Goal: Task Accomplishment & Management: Use online tool/utility

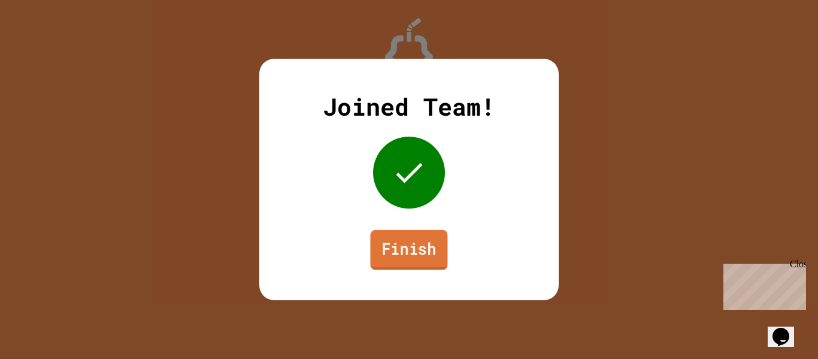
click at [406, 263] on link "Finish" at bounding box center [408, 250] width 77 height 40
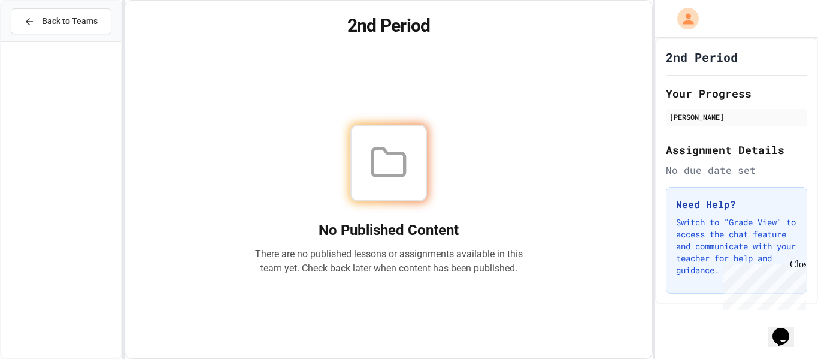
click at [795, 262] on div "Close" at bounding box center [797, 266] width 15 height 15
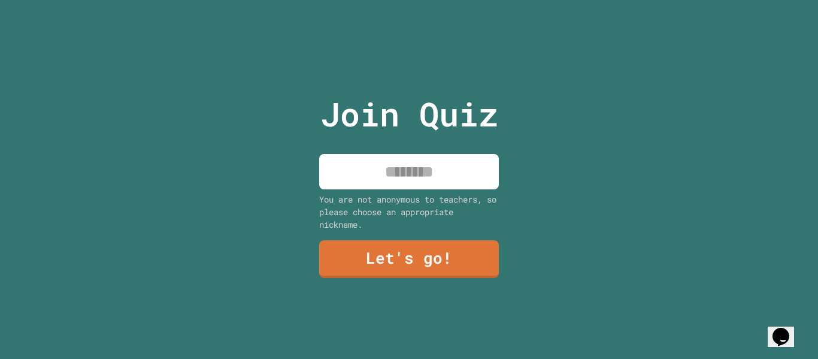
click at [394, 177] on input at bounding box center [409, 171] width 180 height 35
type input "*"
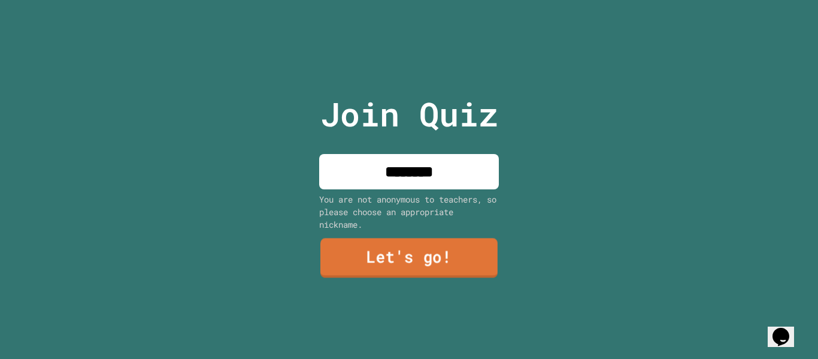
type input "********"
click at [398, 257] on link "Let's go!" at bounding box center [409, 258] width 177 height 40
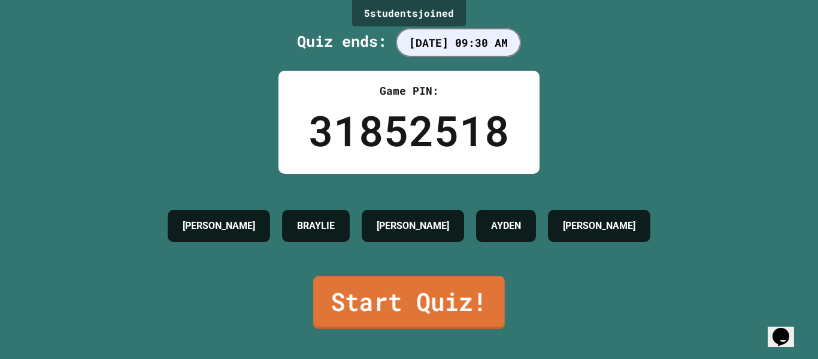
click at [456, 317] on link "Start Quiz!" at bounding box center [409, 302] width 192 height 53
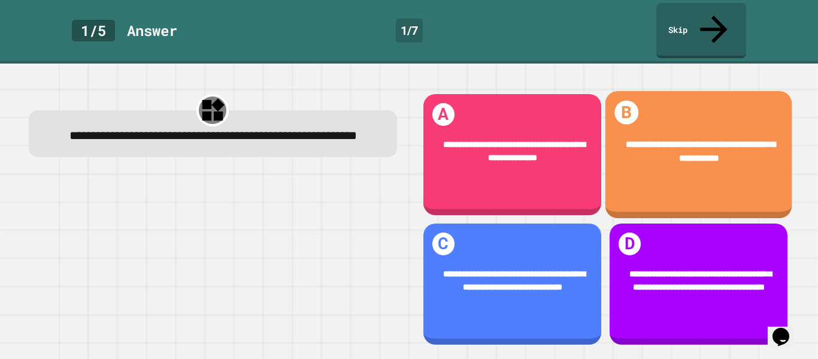
click at [714, 149] on div "**********" at bounding box center [698, 152] width 187 height 64
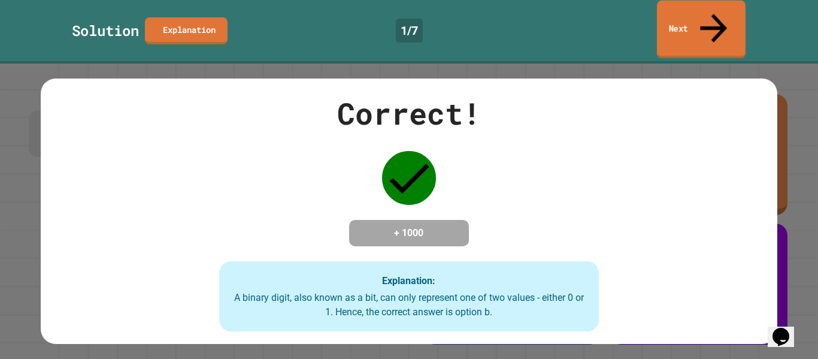
click at [692, 19] on link "Next" at bounding box center [701, 30] width 89 height 58
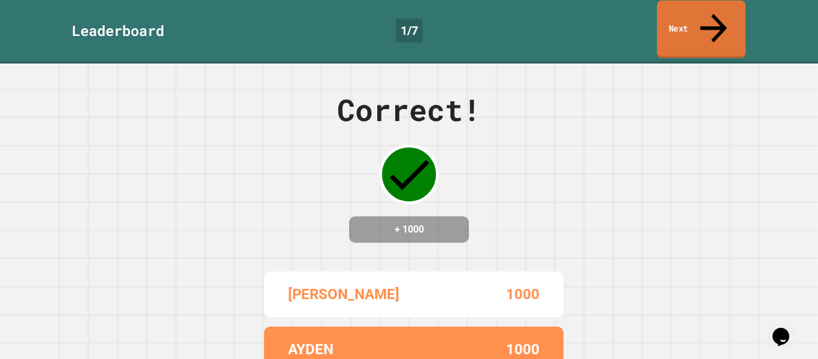
click at [700, 19] on link "Next" at bounding box center [701, 30] width 89 height 58
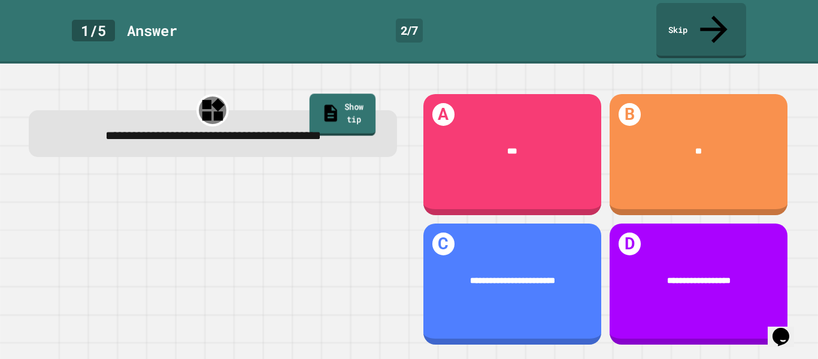
click at [325, 93] on link "Show tip" at bounding box center [342, 114] width 66 height 42
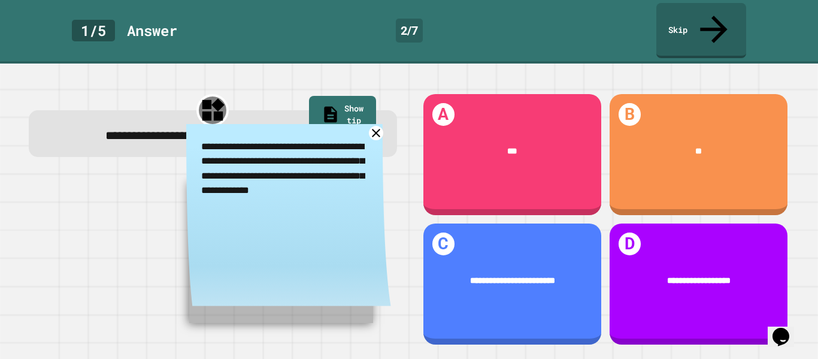
click at [374, 129] on icon at bounding box center [376, 133] width 8 height 8
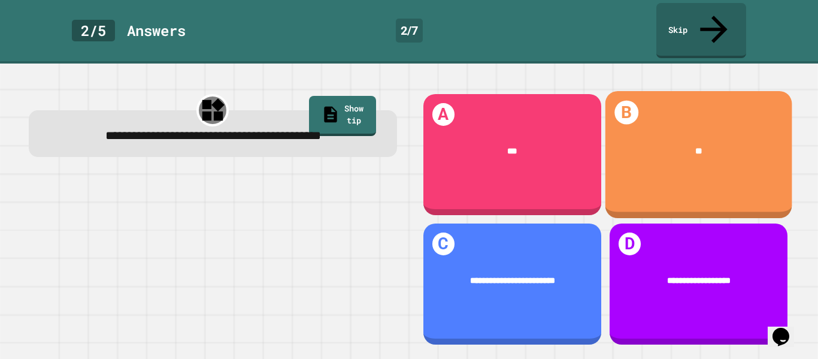
click at [632, 162] on div "B **" at bounding box center [698, 154] width 187 height 127
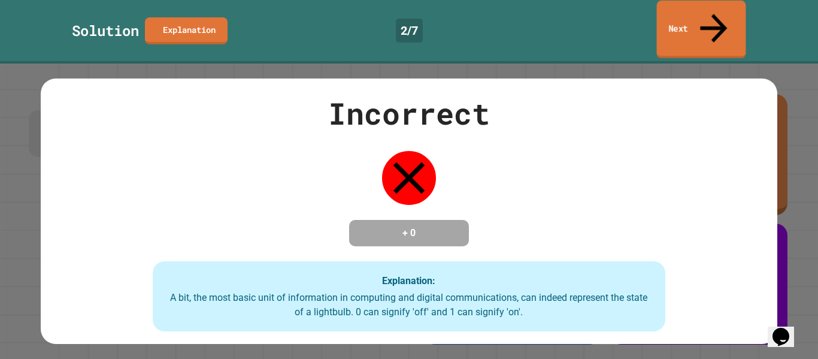
click at [700, 20] on link "Next" at bounding box center [701, 30] width 89 height 58
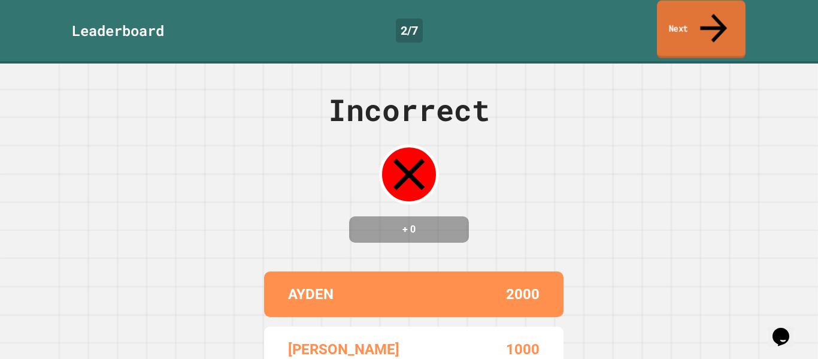
click at [700, 20] on link "Next" at bounding box center [701, 30] width 89 height 58
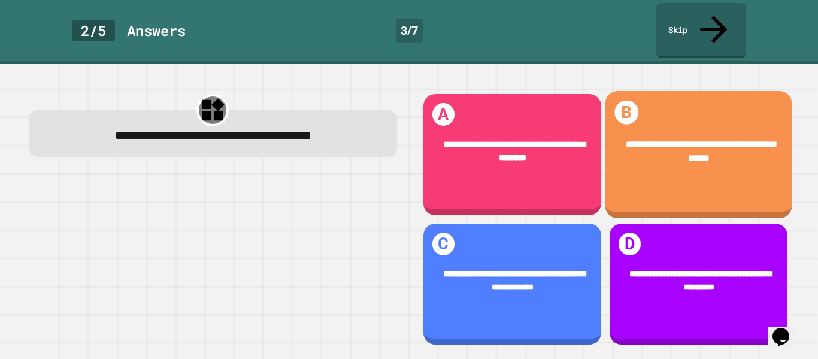
click at [775, 126] on div "**********" at bounding box center [698, 152] width 187 height 64
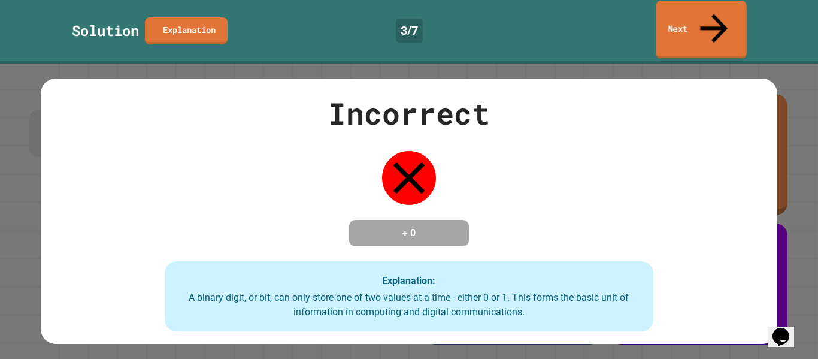
click at [684, 19] on link "Next" at bounding box center [701, 30] width 90 height 58
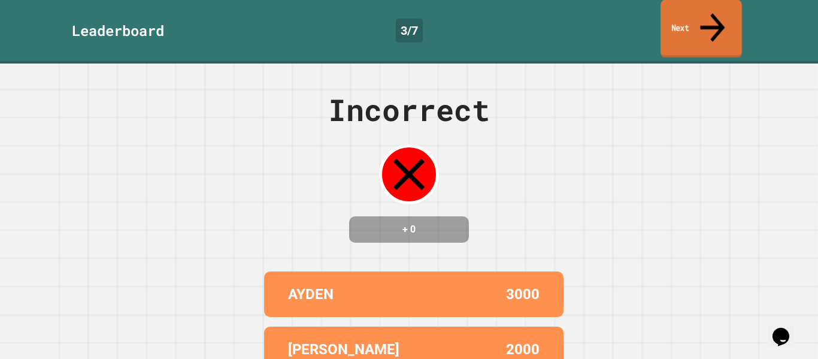
click at [710, 10] on icon at bounding box center [712, 27] width 37 height 43
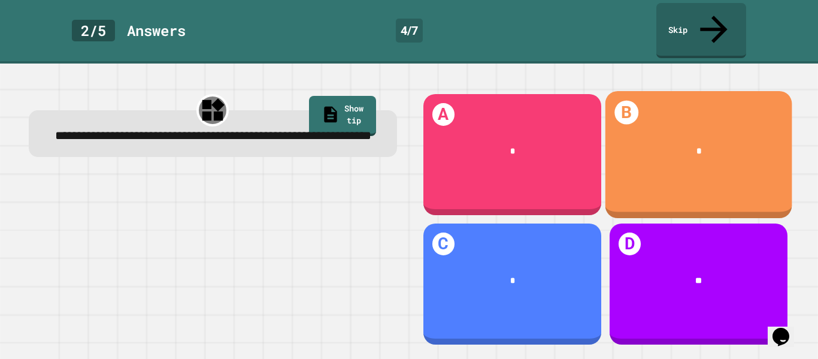
click at [693, 155] on div "*" at bounding box center [698, 151] width 187 height 49
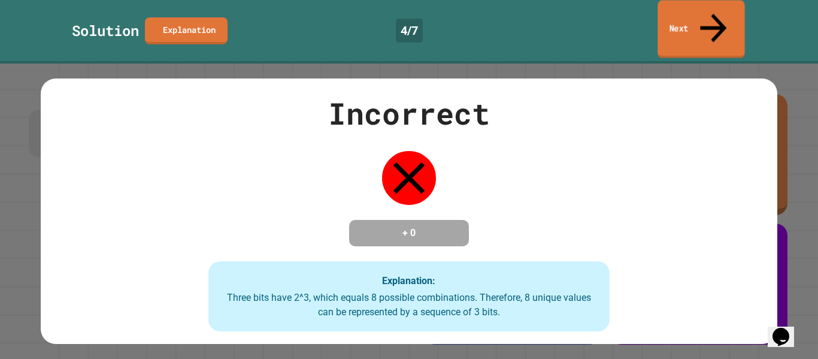
click at [700, 22] on link "Next" at bounding box center [701, 29] width 87 height 58
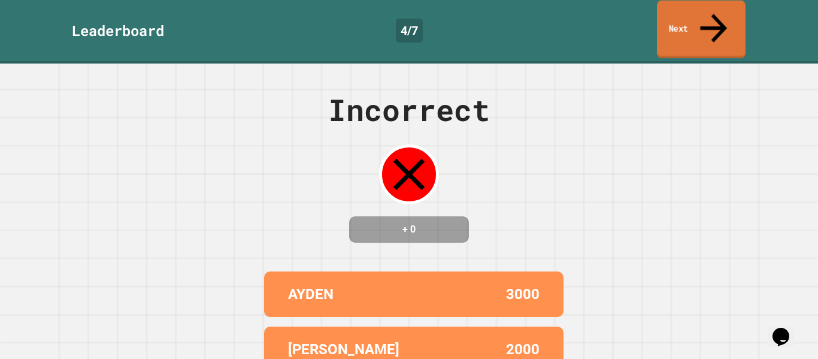
click at [700, 22] on link "Next" at bounding box center [701, 30] width 89 height 58
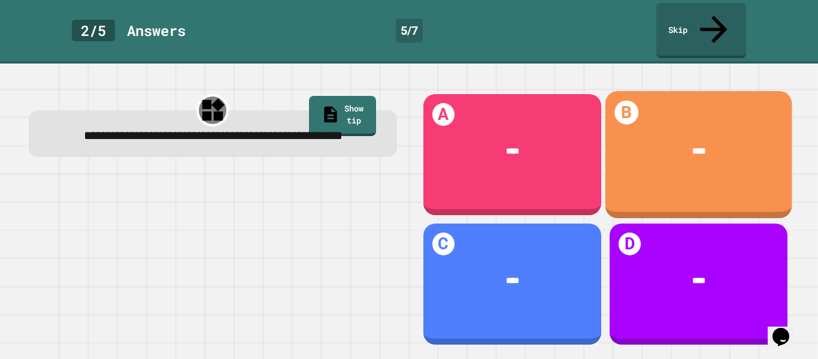
click at [698, 146] on span "****" at bounding box center [699, 150] width 14 height 9
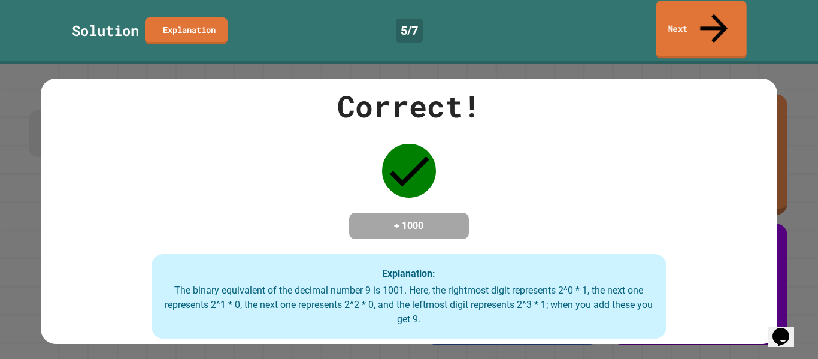
click at [701, 1] on div "Solution Explanation 5 / 7 Next" at bounding box center [409, 32] width 818 height 64
click at [709, 10] on icon at bounding box center [713, 27] width 38 height 43
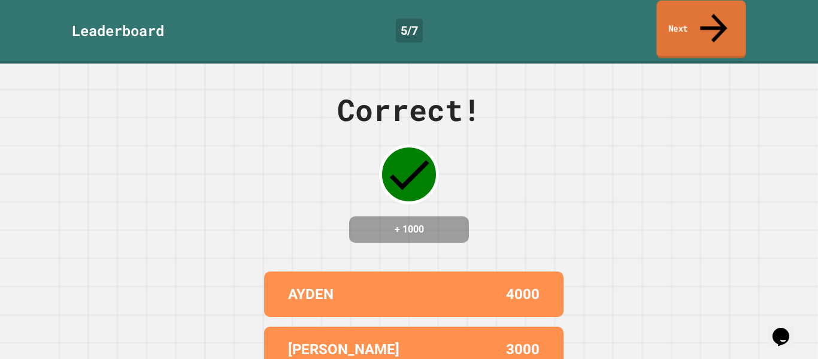
click at [709, 10] on icon at bounding box center [714, 28] width 41 height 43
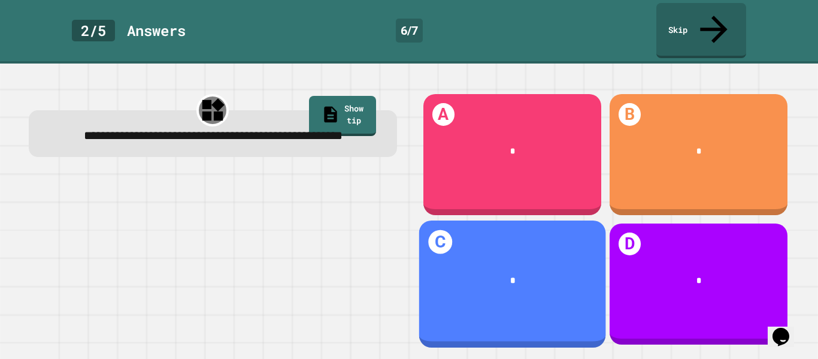
click at [573, 300] on div "C *" at bounding box center [512, 283] width 187 height 127
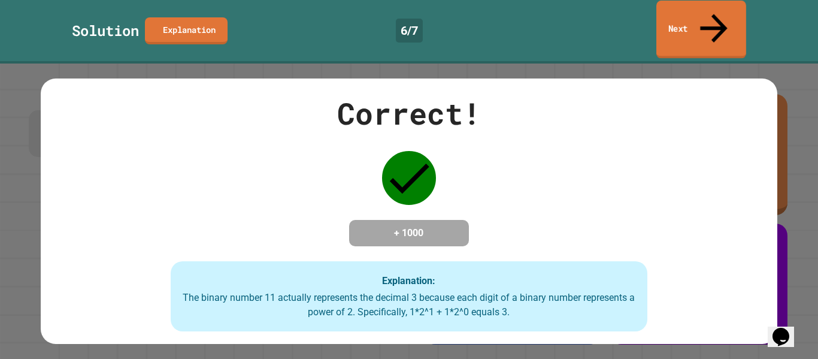
click at [686, 10] on link "Next" at bounding box center [702, 30] width 90 height 58
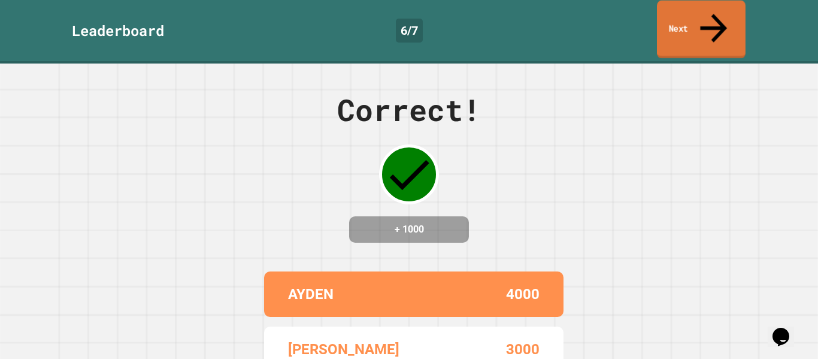
click at [686, 10] on link "Next" at bounding box center [701, 30] width 89 height 58
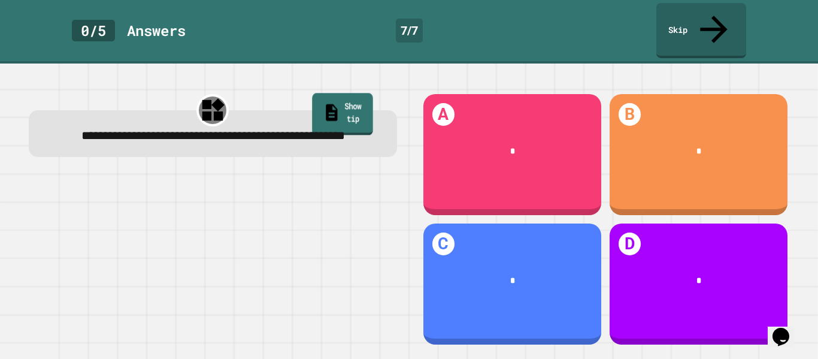
click at [342, 93] on link "Show tip" at bounding box center [342, 114] width 61 height 42
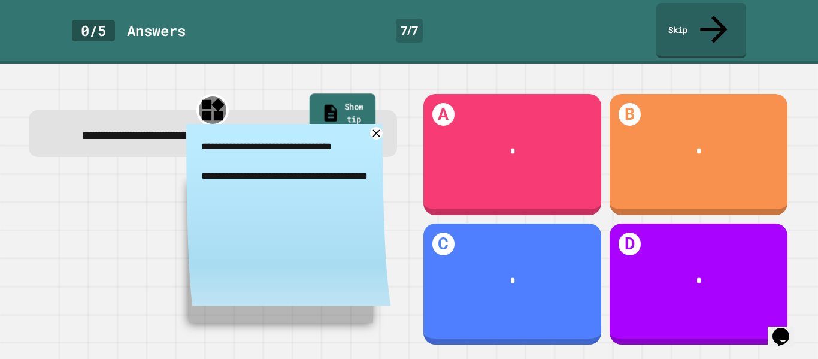
click at [342, 93] on link "Show tip" at bounding box center [342, 114] width 66 height 42
click at [378, 128] on icon at bounding box center [376, 133] width 12 height 12
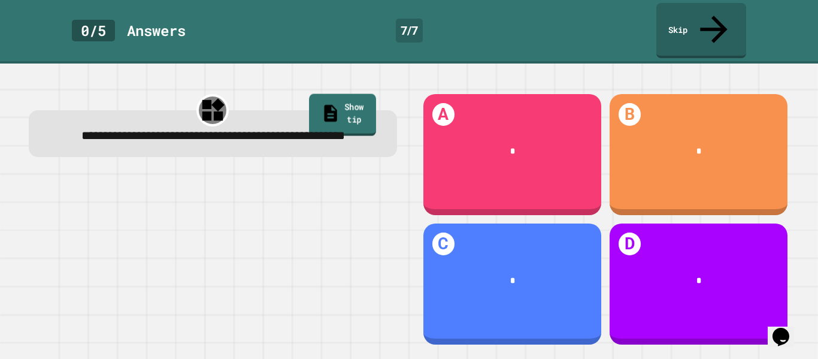
click at [309, 93] on link "Show tip" at bounding box center [342, 114] width 67 height 42
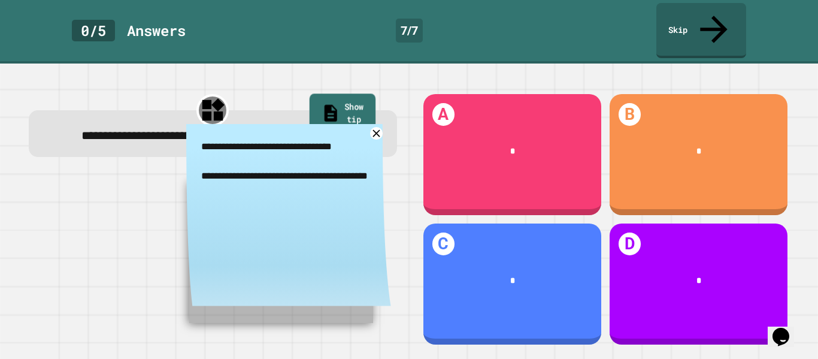
click at [309, 93] on link "Show tip" at bounding box center [342, 114] width 66 height 42
click at [321, 93] on link "Show tip" at bounding box center [342, 114] width 66 height 42
click at [382, 124] on div "**********" at bounding box center [288, 218] width 205 height 189
click at [381, 127] on link at bounding box center [376, 133] width 13 height 13
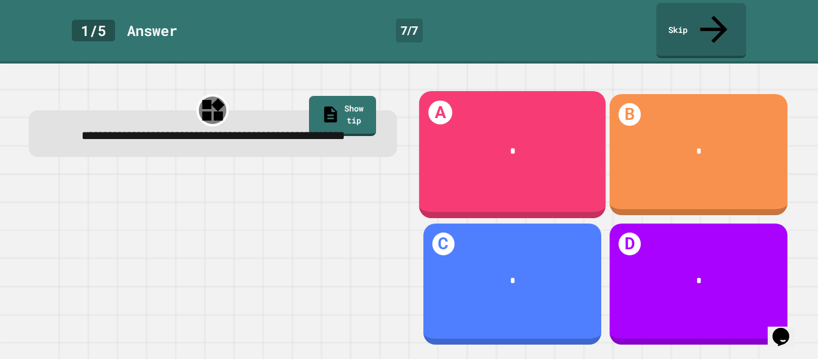
click at [500, 147] on div "*" at bounding box center [512, 151] width 187 height 49
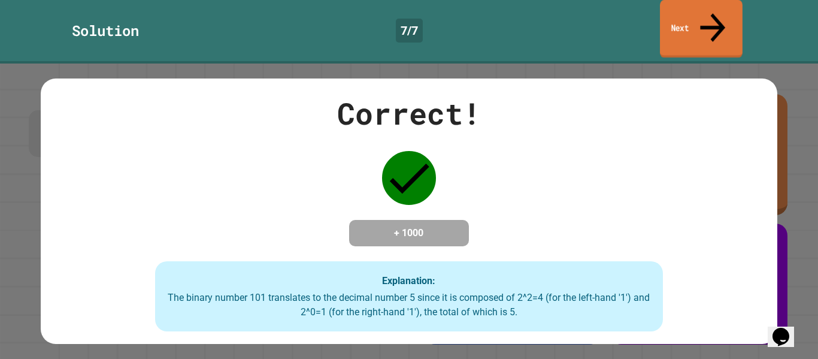
click at [672, 24] on link "Next" at bounding box center [701, 29] width 83 height 58
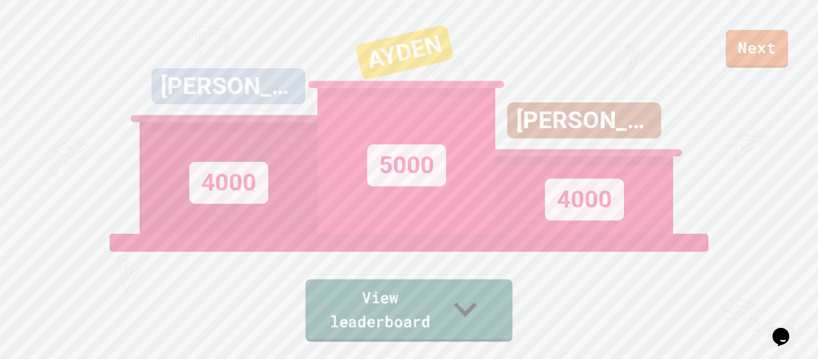
click at [443, 308] on link "View leaderboard" at bounding box center [409, 310] width 207 height 62
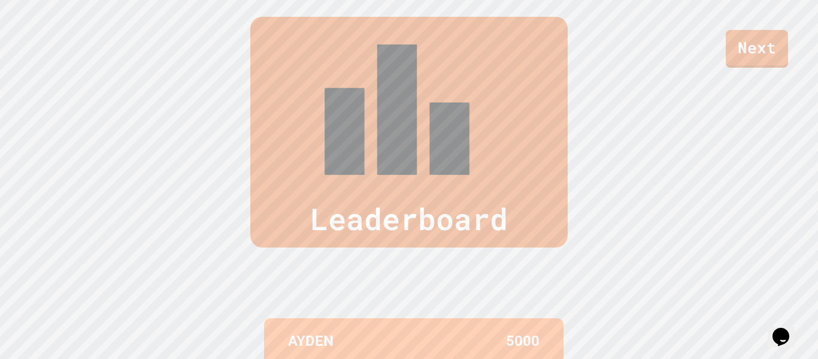
scroll to position [494, 0]
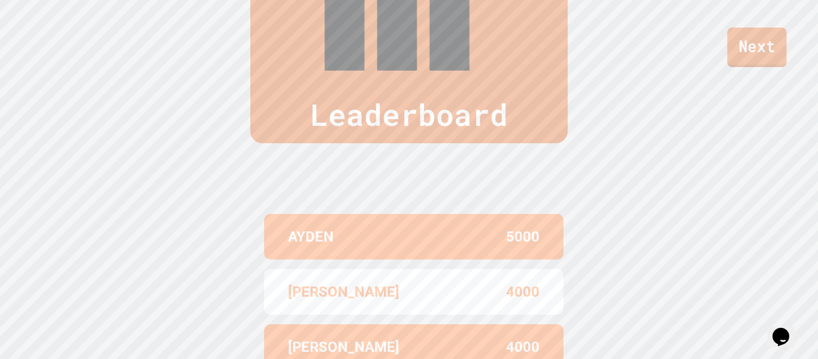
click at [757, 42] on link "Next" at bounding box center [757, 48] width 59 height 40
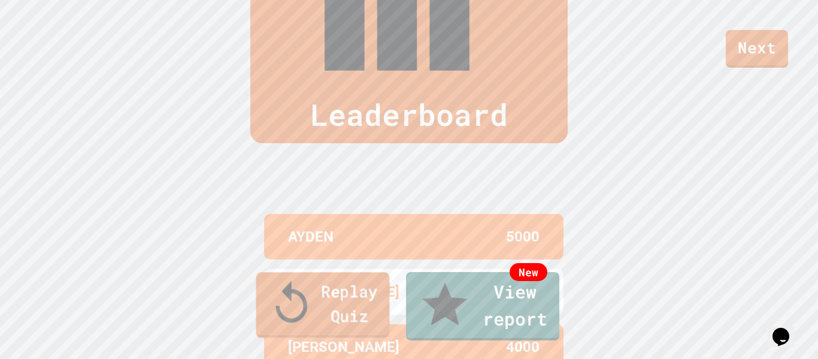
click at [327, 321] on link "Replay Quiz" at bounding box center [323, 304] width 134 height 65
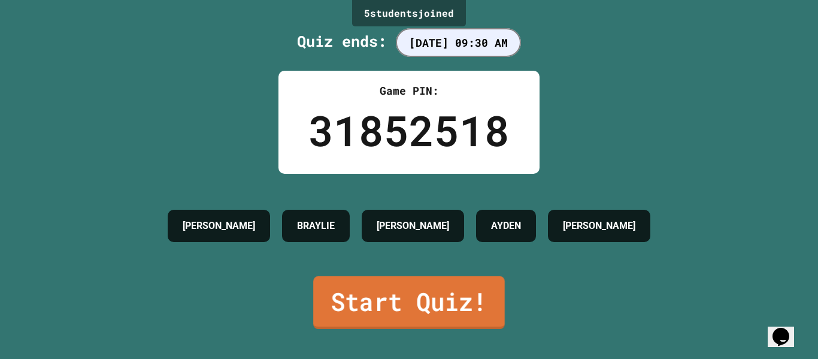
click at [371, 310] on link "Start Quiz!" at bounding box center [409, 302] width 192 height 53
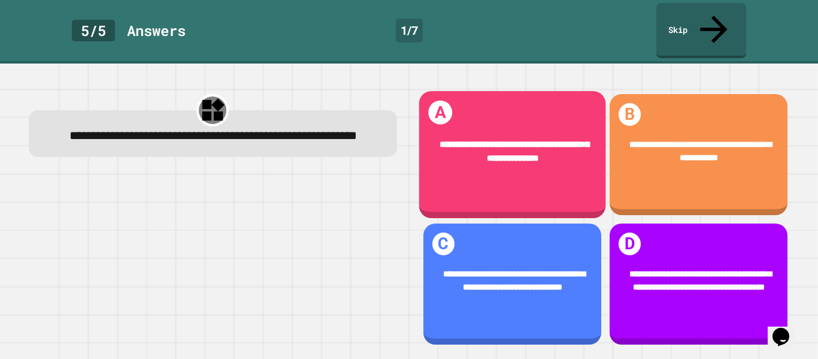
click at [567, 173] on div "**********" at bounding box center [512, 154] width 187 height 127
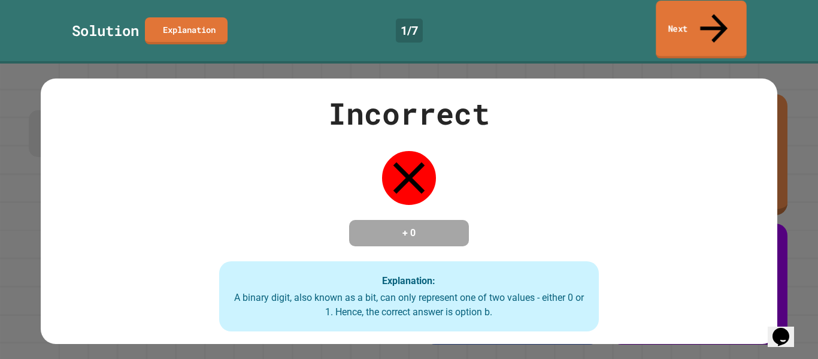
click at [685, 28] on link "Next" at bounding box center [701, 30] width 90 height 58
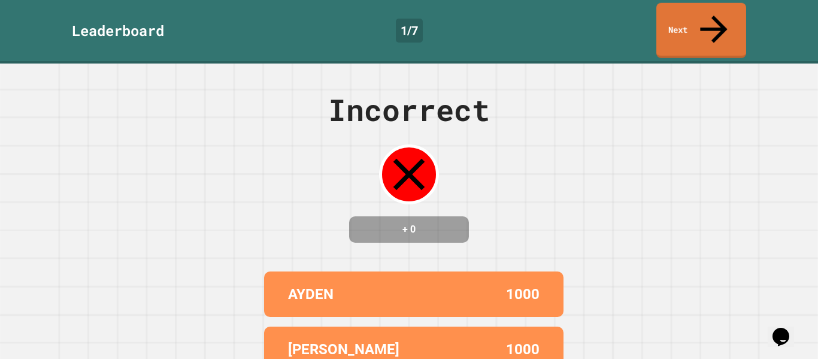
scroll to position [166, 0]
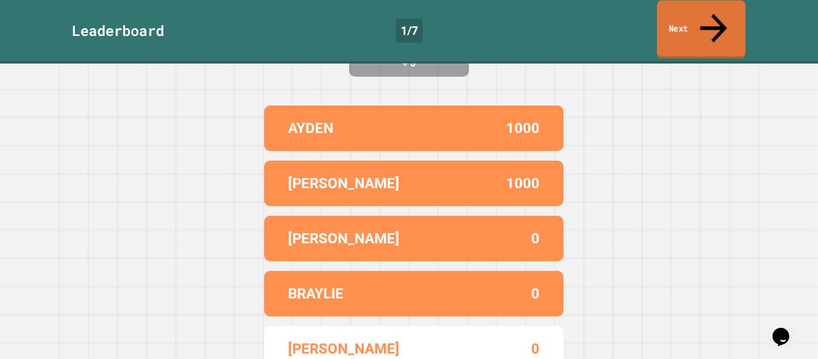
click at [691, 21] on link "Next" at bounding box center [701, 30] width 89 height 58
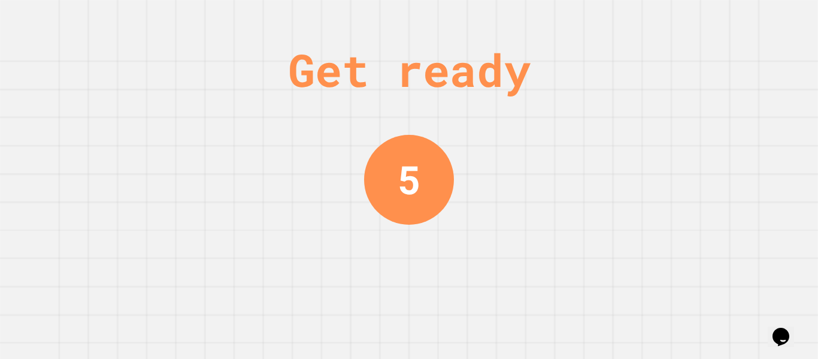
scroll to position [0, 0]
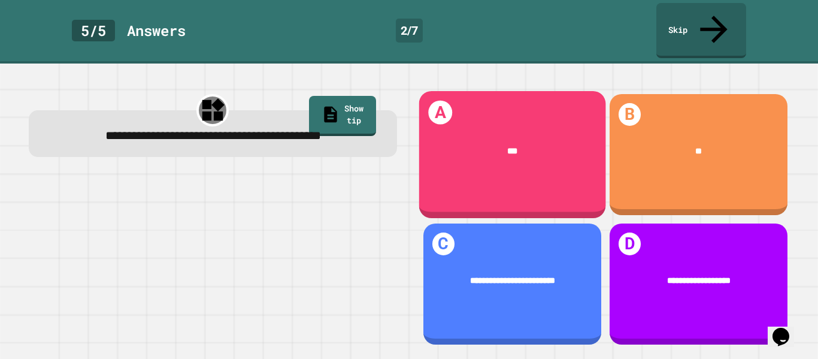
click at [561, 171] on div "A ***" at bounding box center [512, 154] width 187 height 127
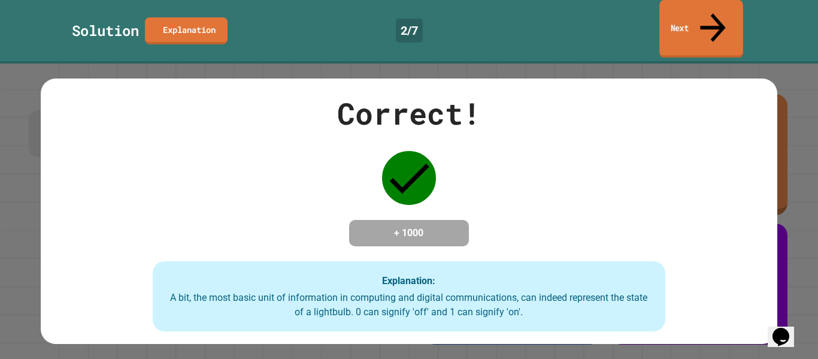
click at [661, 26] on link "Next" at bounding box center [701, 29] width 83 height 58
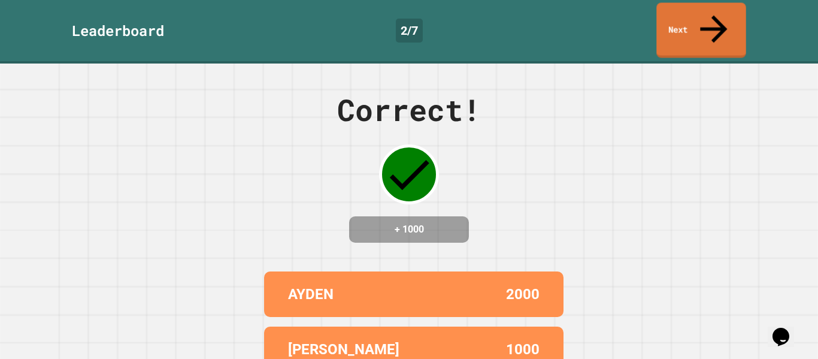
scroll to position [166, 0]
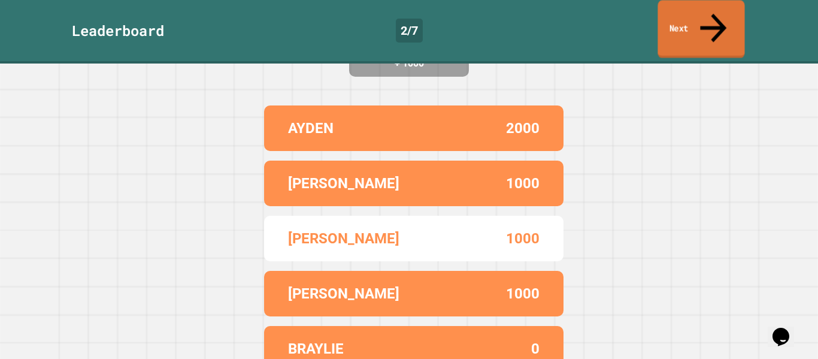
click at [692, 25] on link "Next" at bounding box center [701, 29] width 87 height 58
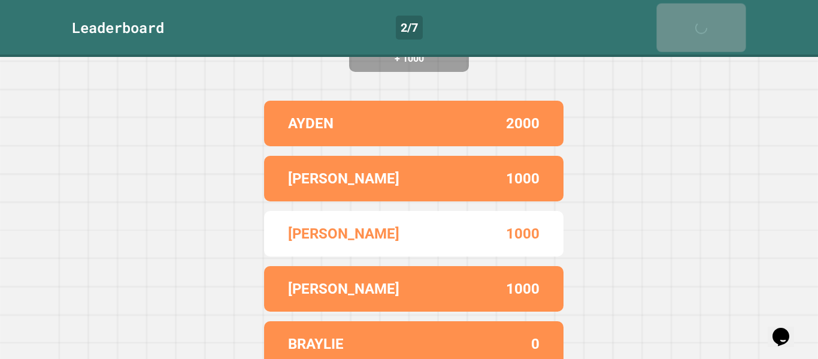
scroll to position [0, 0]
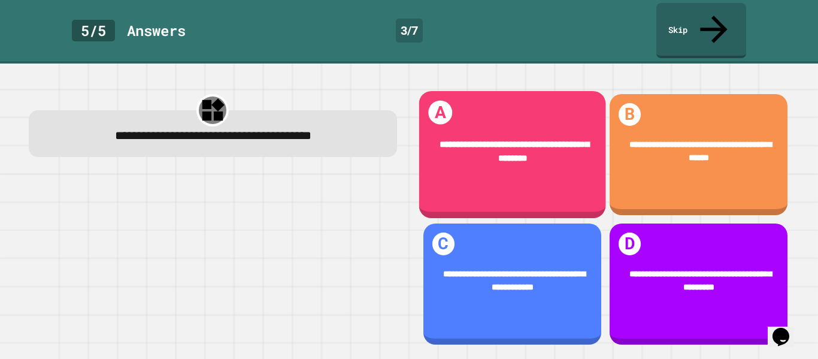
click at [557, 171] on div "**********" at bounding box center [512, 154] width 187 height 127
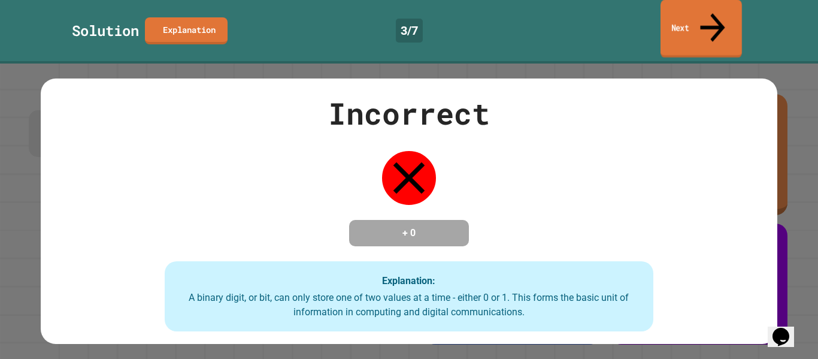
click at [698, 9] on link "Next" at bounding box center [701, 29] width 81 height 58
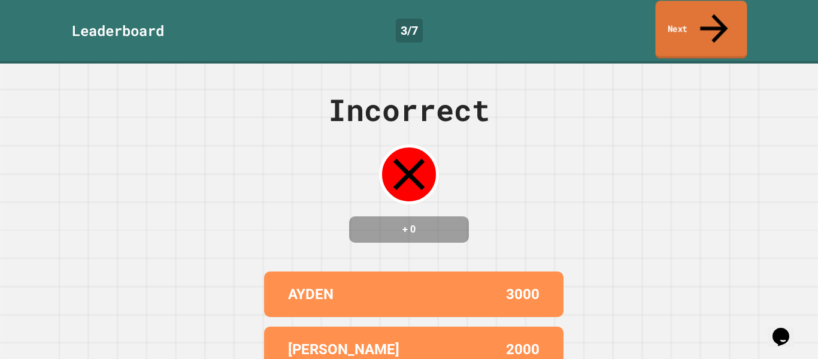
click at [683, 10] on link "Next" at bounding box center [702, 30] width 92 height 58
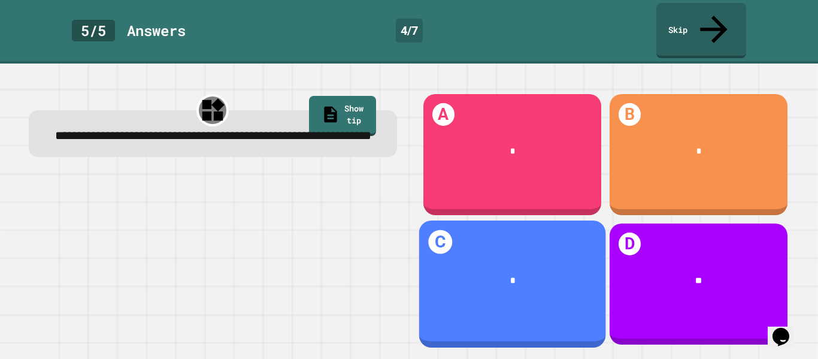
click at [532, 256] on div "*" at bounding box center [512, 280] width 187 height 49
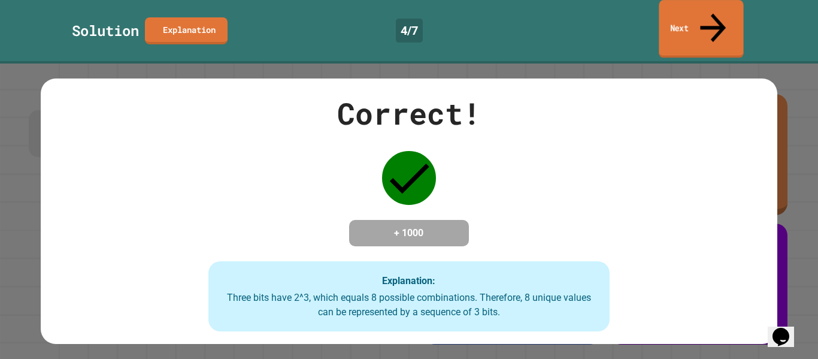
click at [683, 5] on link "Next" at bounding box center [701, 29] width 84 height 58
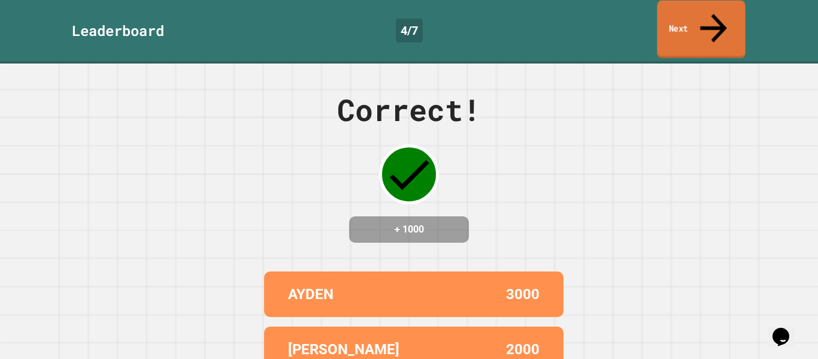
click at [683, 10] on link "Next" at bounding box center [701, 30] width 88 height 58
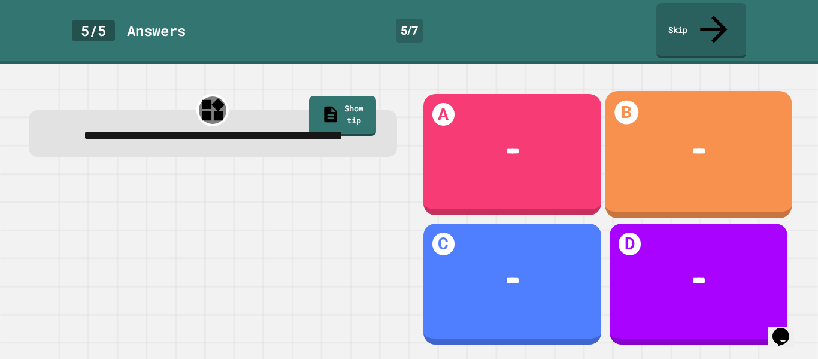
click at [702, 149] on div "****" at bounding box center [698, 151] width 187 height 49
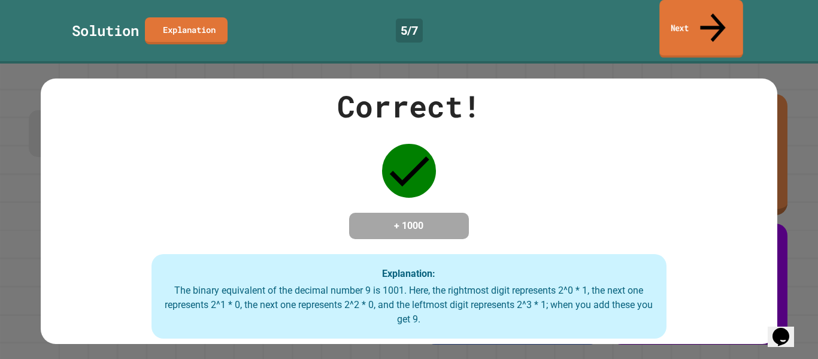
click at [687, 14] on link "Next" at bounding box center [701, 29] width 83 height 58
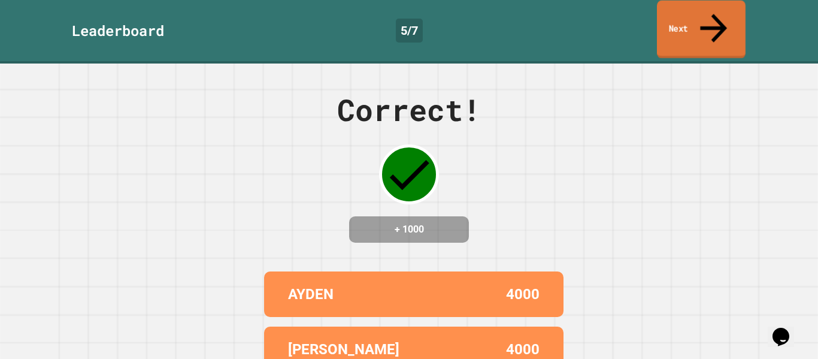
click at [687, 14] on link "Next" at bounding box center [701, 30] width 89 height 58
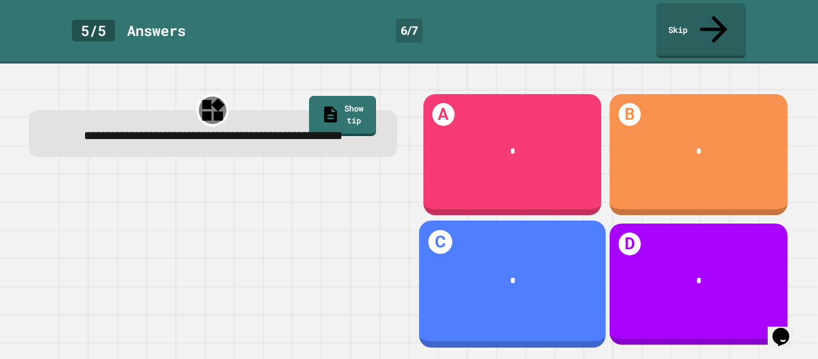
click at [501, 306] on div "C *" at bounding box center [512, 283] width 187 height 127
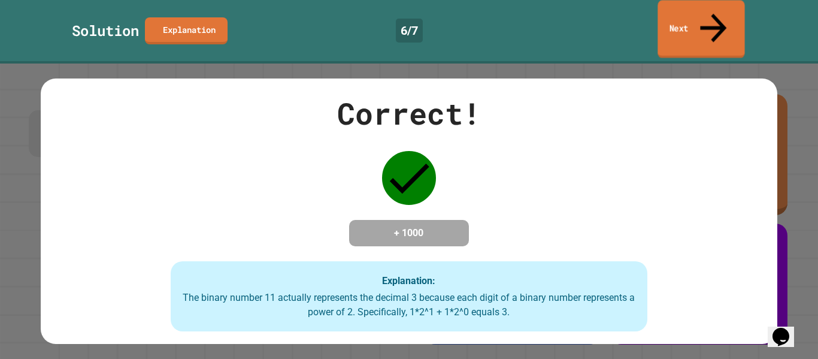
click at [738, 26] on link "Next" at bounding box center [701, 29] width 87 height 58
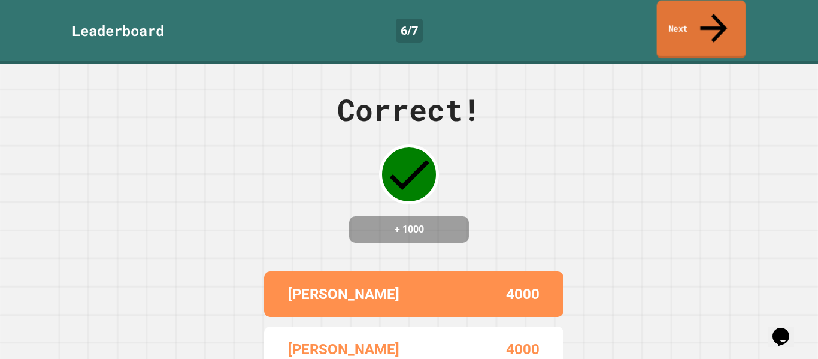
click at [726, 23] on link "Next" at bounding box center [701, 30] width 89 height 58
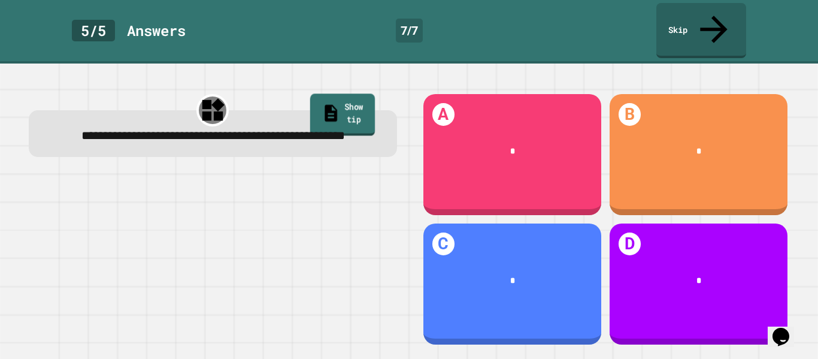
click at [340, 93] on link "Show tip" at bounding box center [342, 114] width 65 height 42
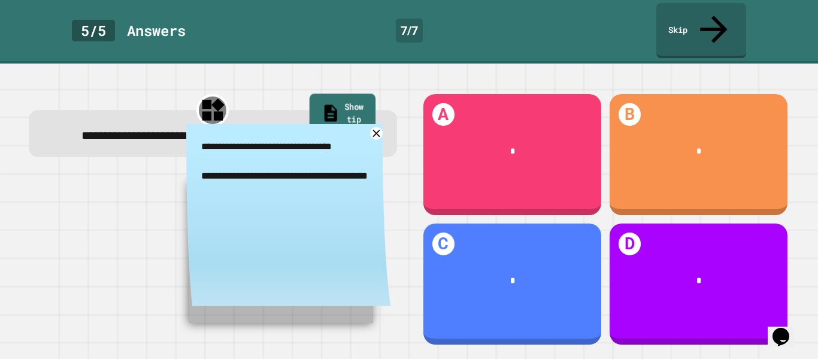
click at [340, 93] on link "Show tip" at bounding box center [342, 114] width 66 height 42
click at [381, 127] on icon at bounding box center [376, 133] width 13 height 13
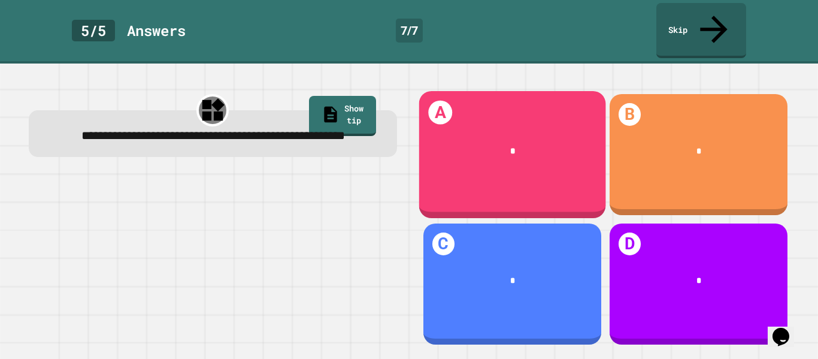
click at [494, 140] on div "*" at bounding box center [512, 151] width 187 height 49
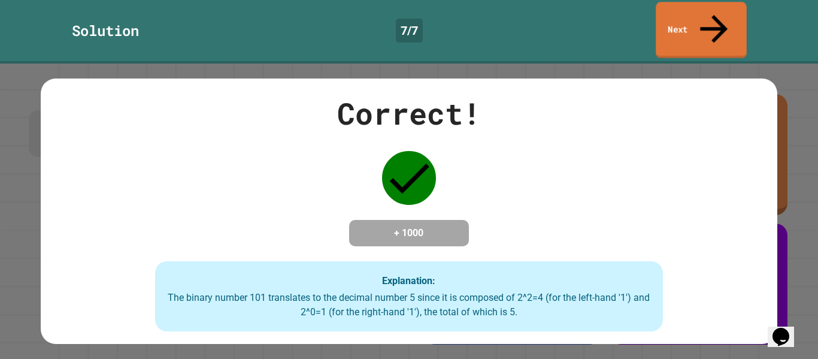
click at [680, 20] on link "Next" at bounding box center [701, 30] width 91 height 56
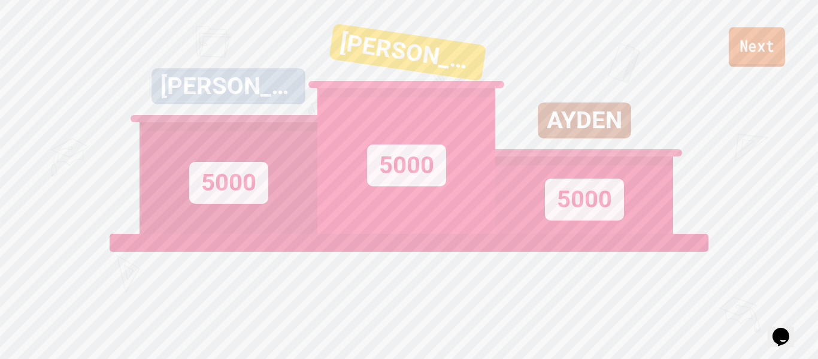
click at [778, 61] on link "Next" at bounding box center [757, 47] width 56 height 40
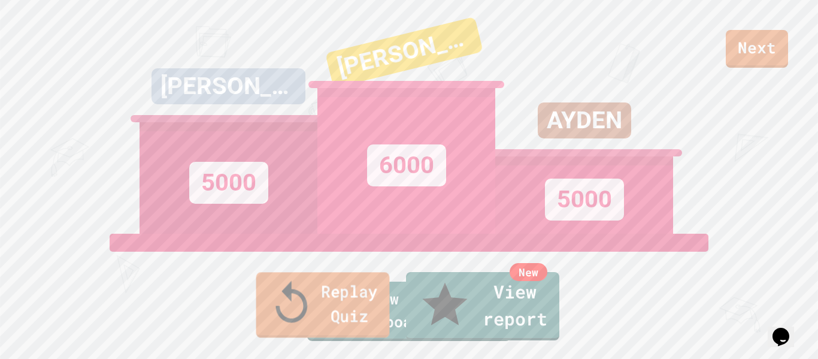
click at [306, 317] on link "Replay Quiz" at bounding box center [323, 304] width 134 height 65
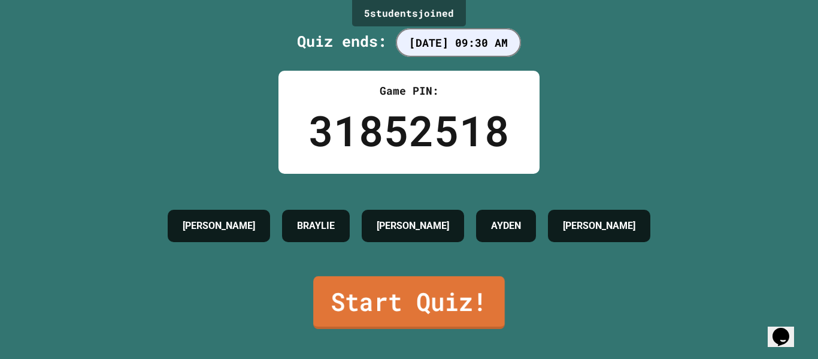
click at [448, 301] on link "Start Quiz!" at bounding box center [409, 302] width 192 height 53
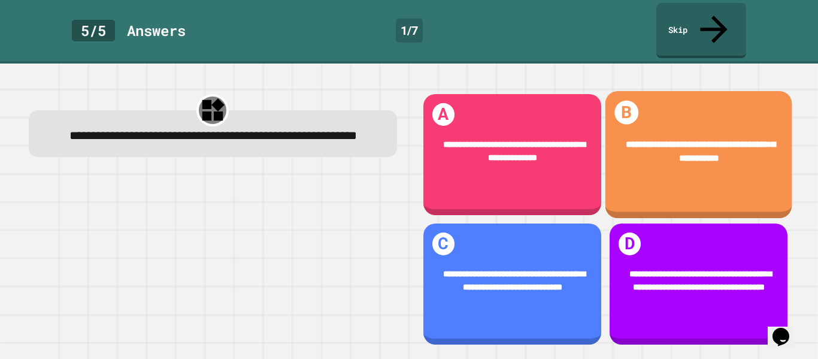
click at [738, 156] on div "**********" at bounding box center [698, 152] width 187 height 64
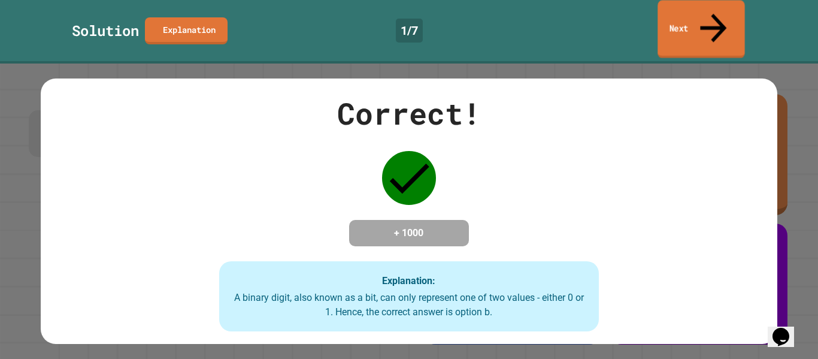
click at [673, 17] on link "Next" at bounding box center [701, 29] width 87 height 58
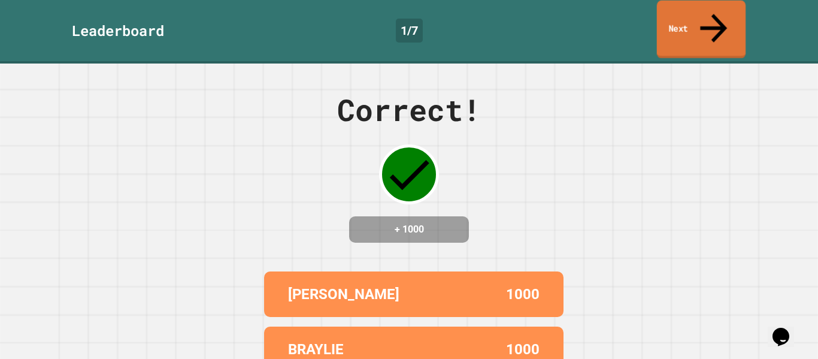
click at [673, 17] on link "Next" at bounding box center [701, 30] width 89 height 58
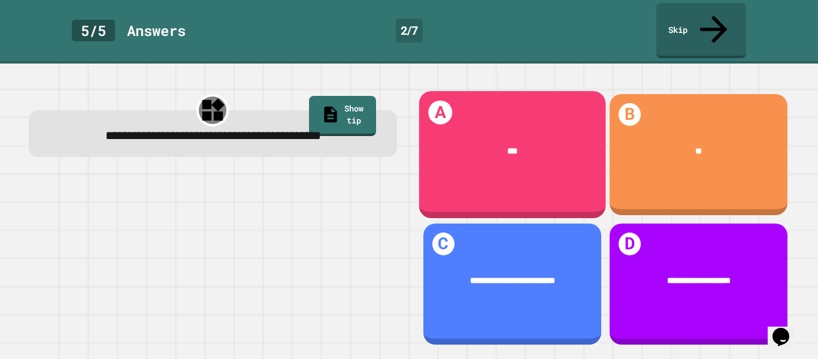
click at [458, 144] on div "***" at bounding box center [512, 151] width 151 height 14
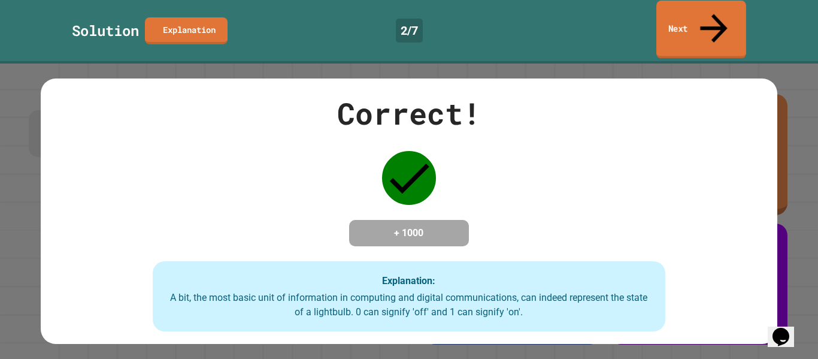
click at [741, 10] on link "Next" at bounding box center [702, 30] width 90 height 58
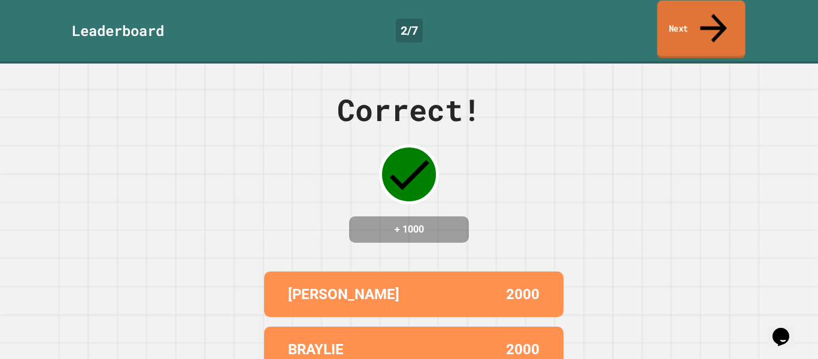
click at [741, 10] on link "Next" at bounding box center [701, 30] width 88 height 58
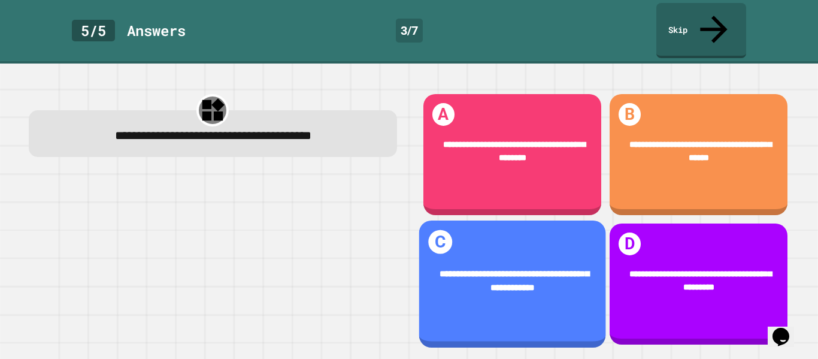
click at [510, 271] on div "**********" at bounding box center [512, 281] width 151 height 28
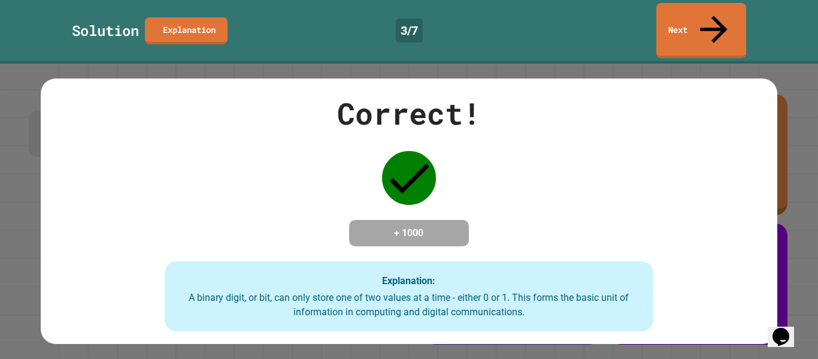
click at [691, 30] on div "Solution Explanation 3 / 7 Next" at bounding box center [409, 32] width 818 height 64
click at [679, 18] on link "Next" at bounding box center [702, 30] width 90 height 55
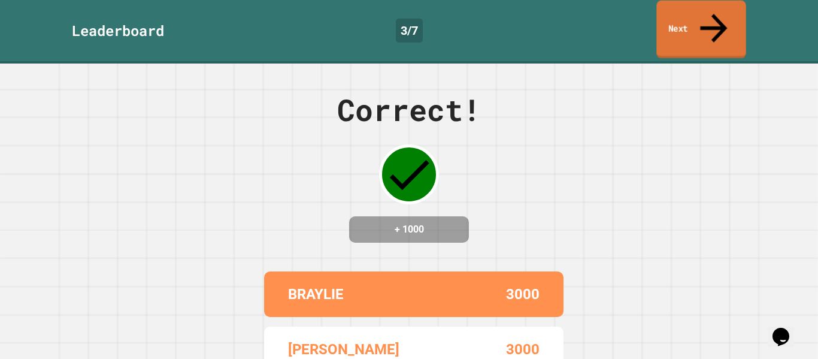
click at [679, 18] on link "Next" at bounding box center [701, 30] width 89 height 58
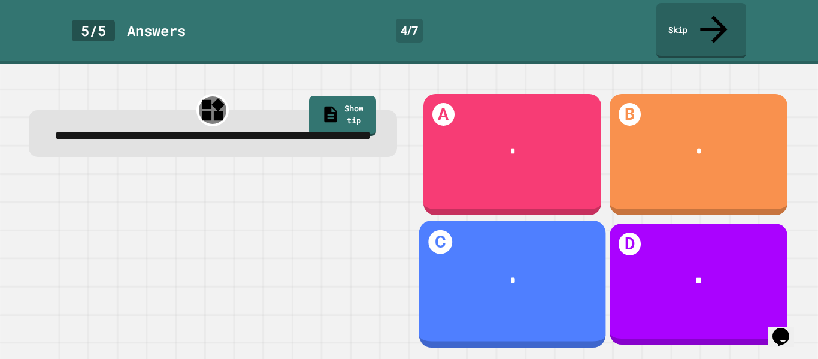
click at [542, 331] on div "C *" at bounding box center [512, 283] width 187 height 127
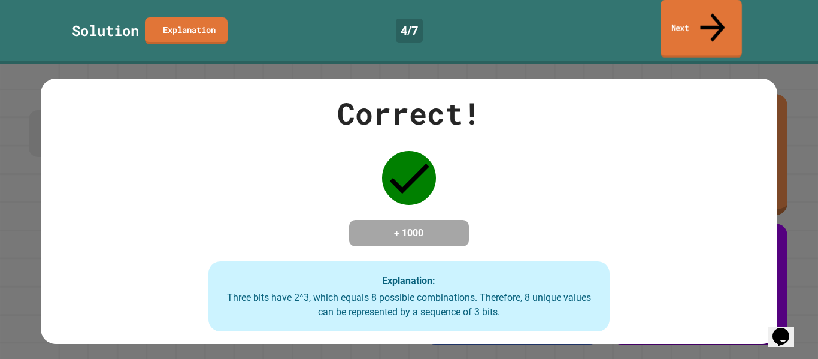
click at [724, 11] on link "Next" at bounding box center [701, 29] width 81 height 58
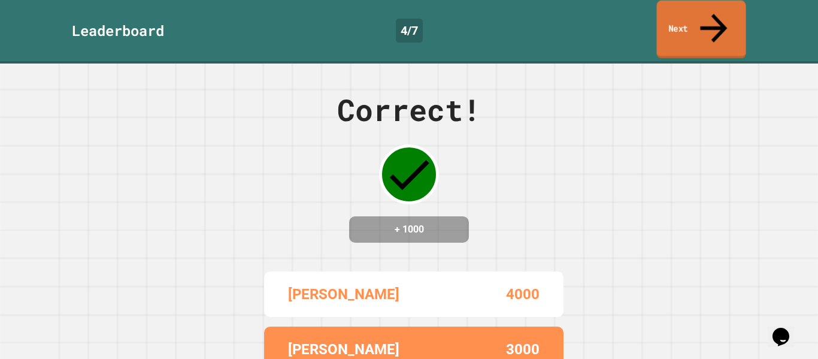
click at [724, 11] on link "Next" at bounding box center [701, 30] width 89 height 58
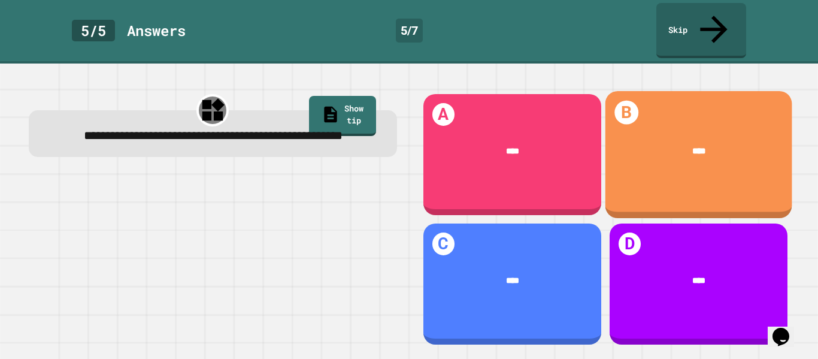
click at [683, 165] on div "B ****" at bounding box center [698, 154] width 187 height 127
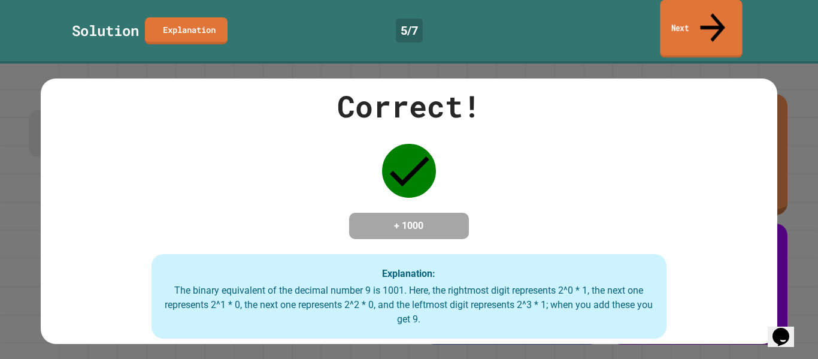
click at [685, 21] on link "Next" at bounding box center [701, 29] width 82 height 58
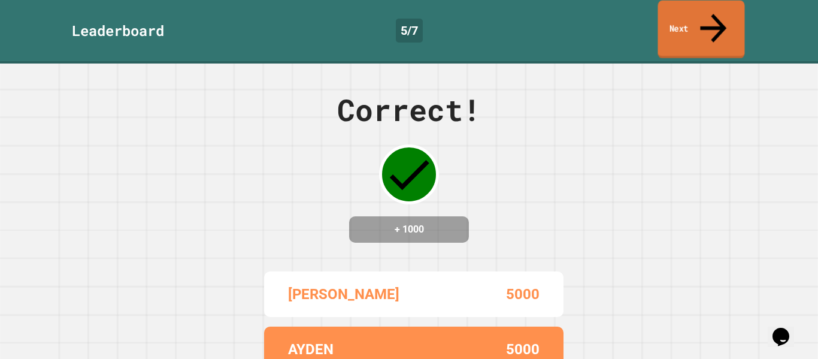
click at [685, 21] on link "Next" at bounding box center [701, 30] width 87 height 58
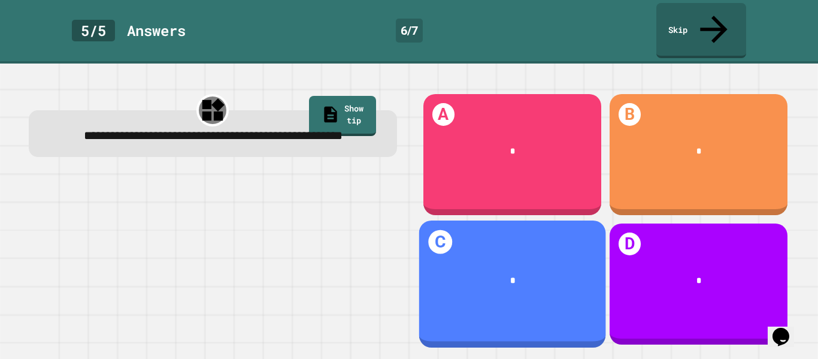
click at [485, 256] on div "*" at bounding box center [512, 280] width 187 height 49
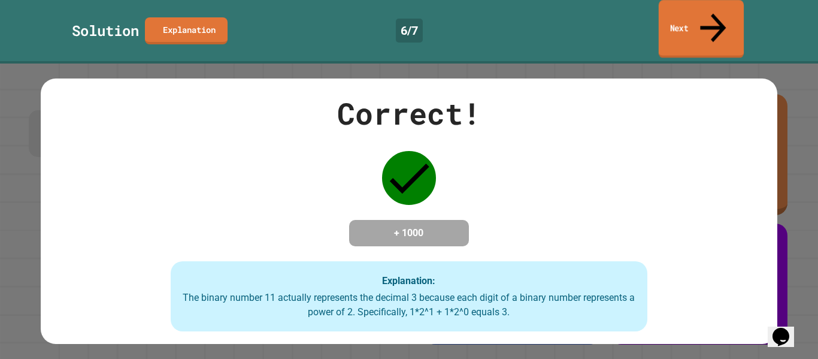
click at [687, 20] on link "Next" at bounding box center [701, 29] width 85 height 58
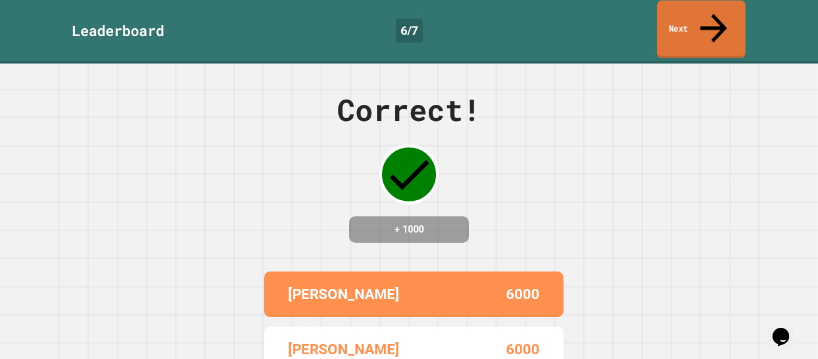
click at [687, 20] on link "Next" at bounding box center [701, 30] width 89 height 58
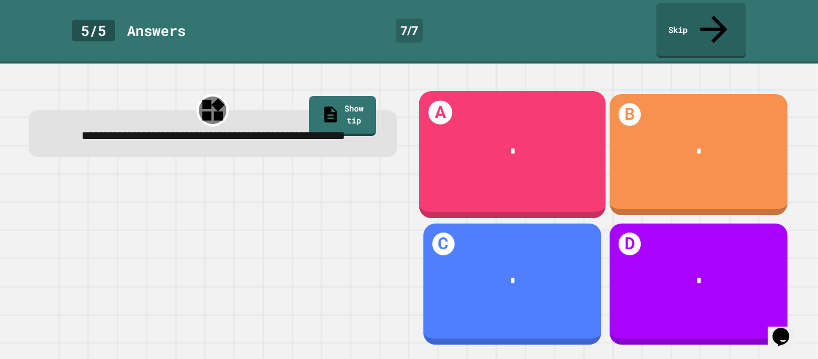
click at [509, 144] on div "*" at bounding box center [512, 151] width 151 height 14
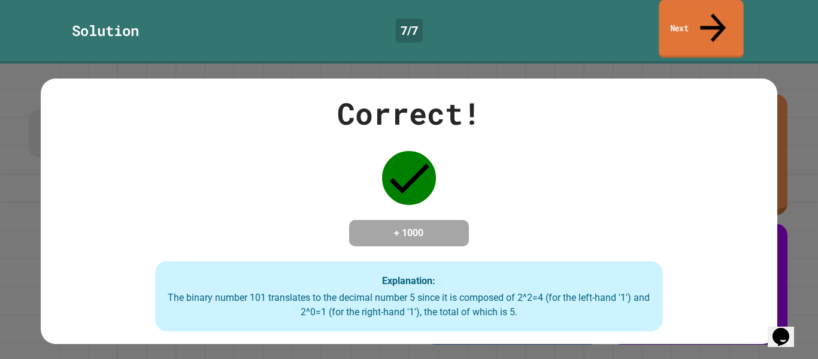
click at [664, 21] on link "Next" at bounding box center [701, 29] width 84 height 58
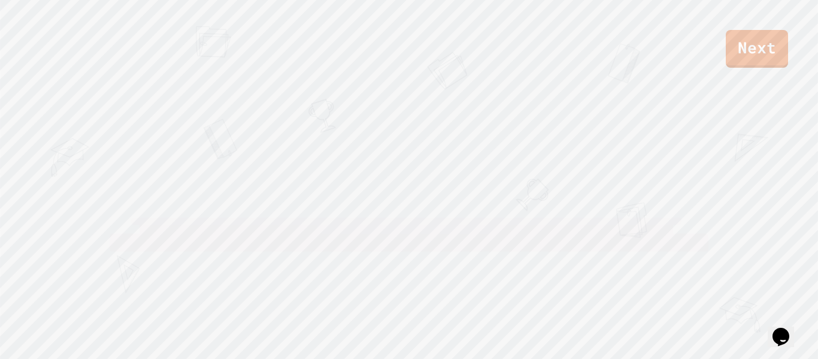
click at [664, 21] on div "Next" at bounding box center [409, 34] width 818 height 68
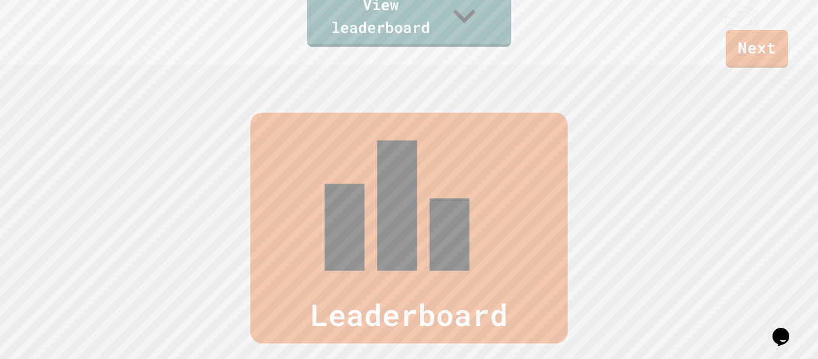
scroll to position [494, 0]
